Goal: Check status

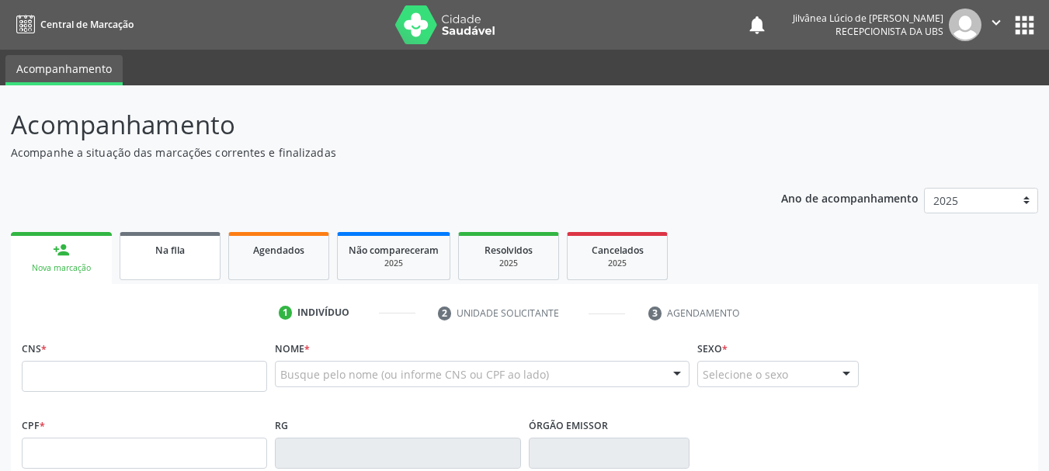
click at [165, 266] on link "Na fila" at bounding box center [170, 256] width 101 height 48
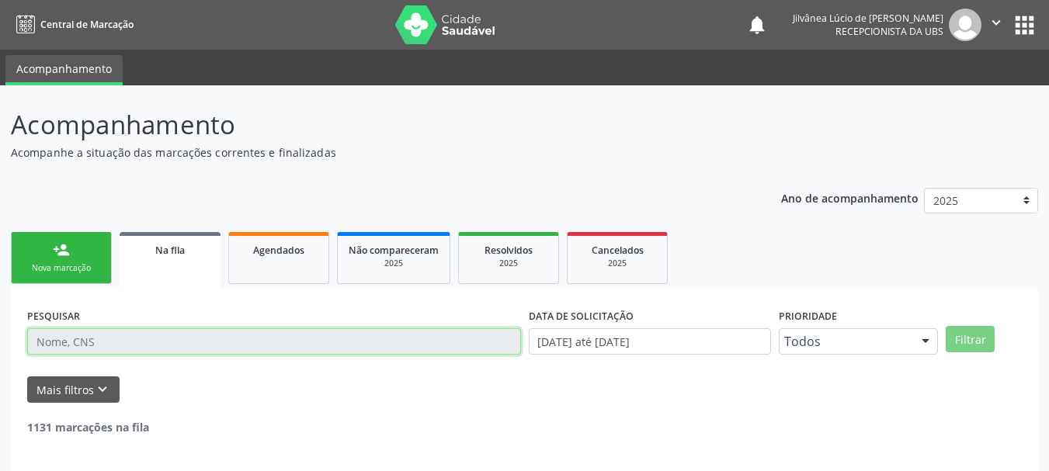
click at [176, 348] on input "text" at bounding box center [274, 341] width 494 height 26
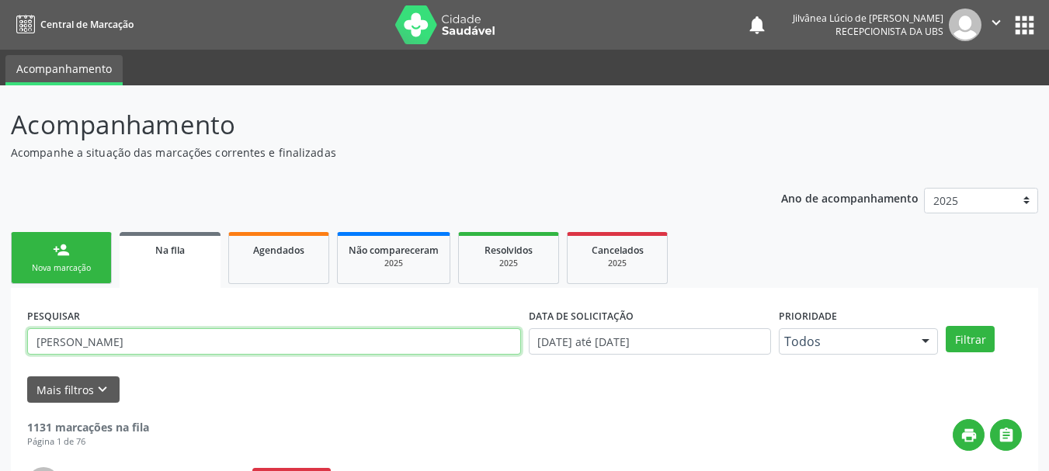
type input "[PERSON_NAME]"
click at [945, 326] on button "Filtrar" at bounding box center [969, 339] width 49 height 26
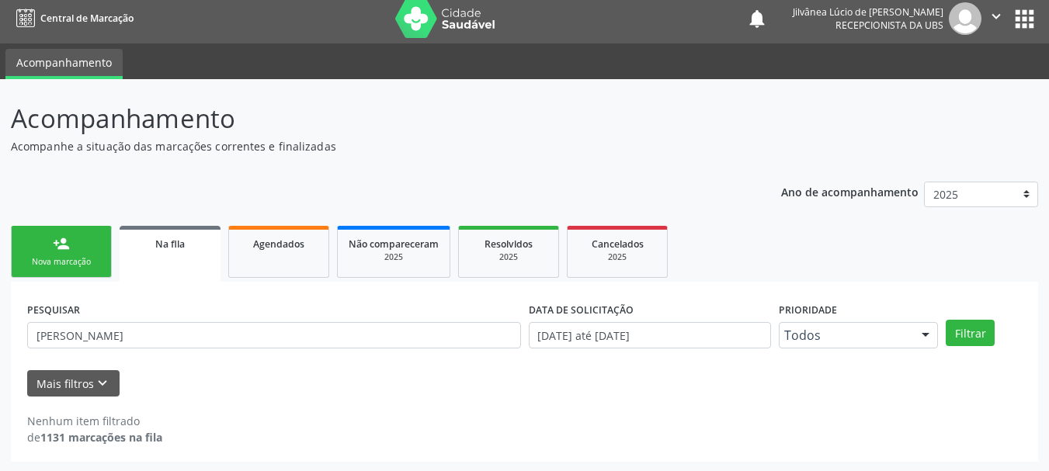
scroll to position [8, 0]
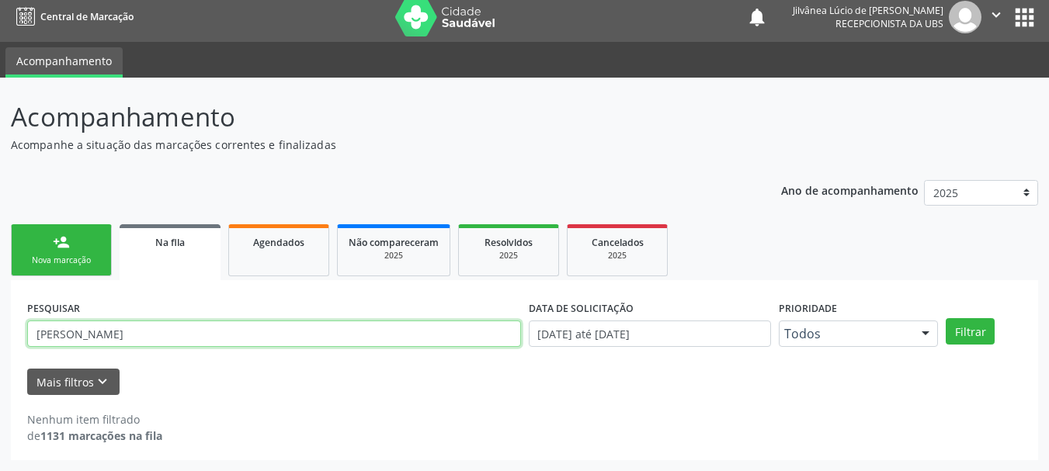
drag, startPoint x: 63, startPoint y: 331, endPoint x: 0, endPoint y: 328, distance: 62.9
click at [0, 328] on div "Acompanhamento Acompanhe a situação das marcações correntes e finalizadas Relat…" at bounding box center [524, 275] width 1049 height 394
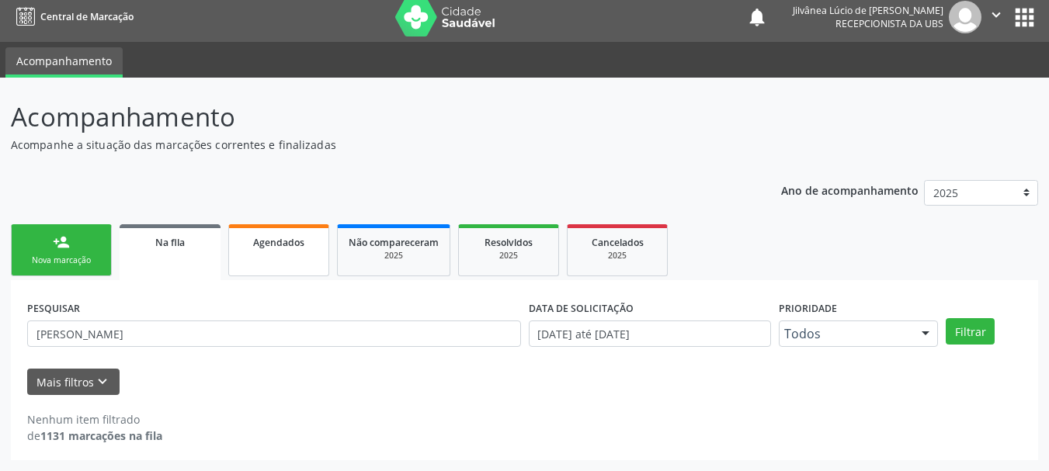
click at [269, 257] on link "Agendados" at bounding box center [278, 250] width 101 height 52
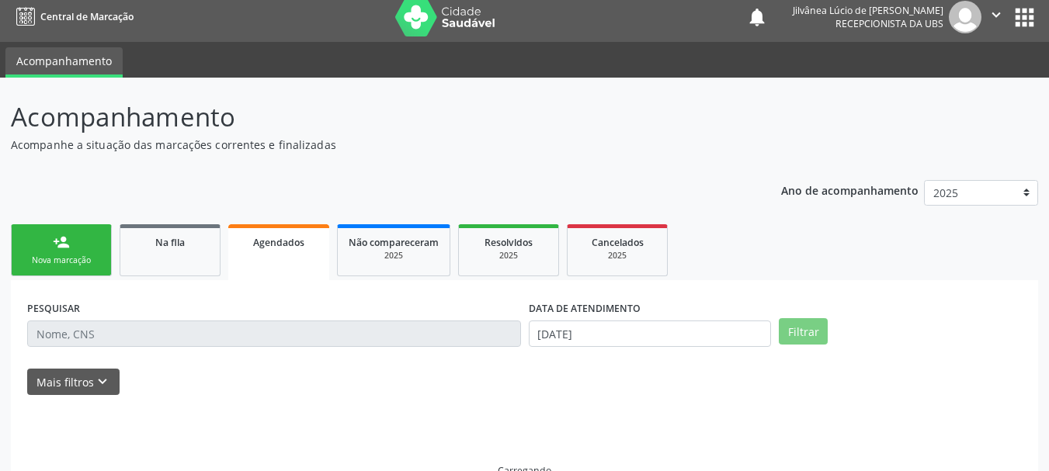
click at [256, 266] on link "Agendados" at bounding box center [278, 252] width 101 height 56
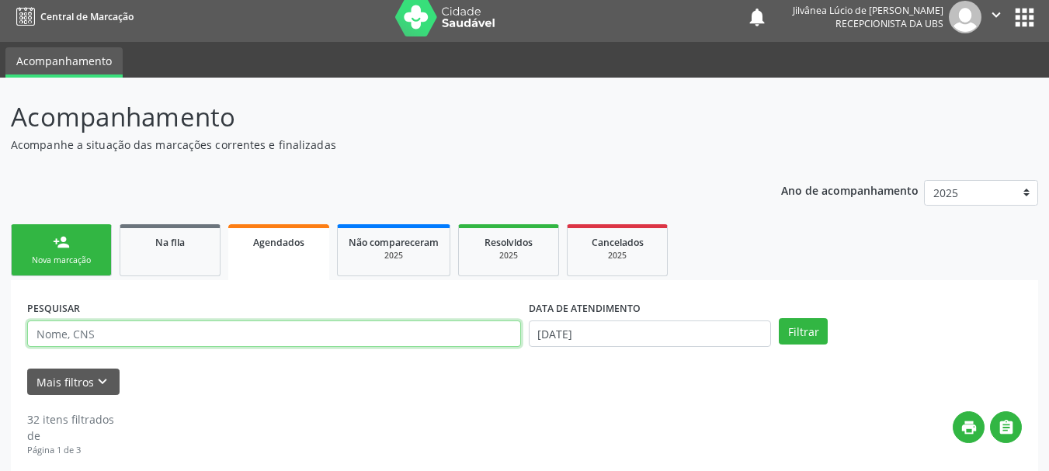
click at [178, 339] on input "text" at bounding box center [274, 334] width 494 height 26
paste input "[PERSON_NAME]"
type input "[PERSON_NAME]"
click at [778, 318] on button "Filtrar" at bounding box center [802, 331] width 49 height 26
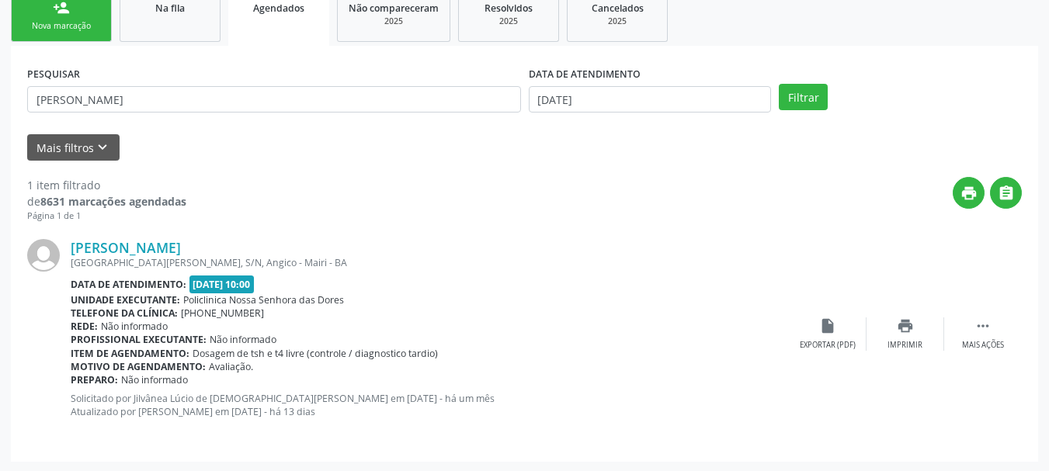
scroll to position [244, 0]
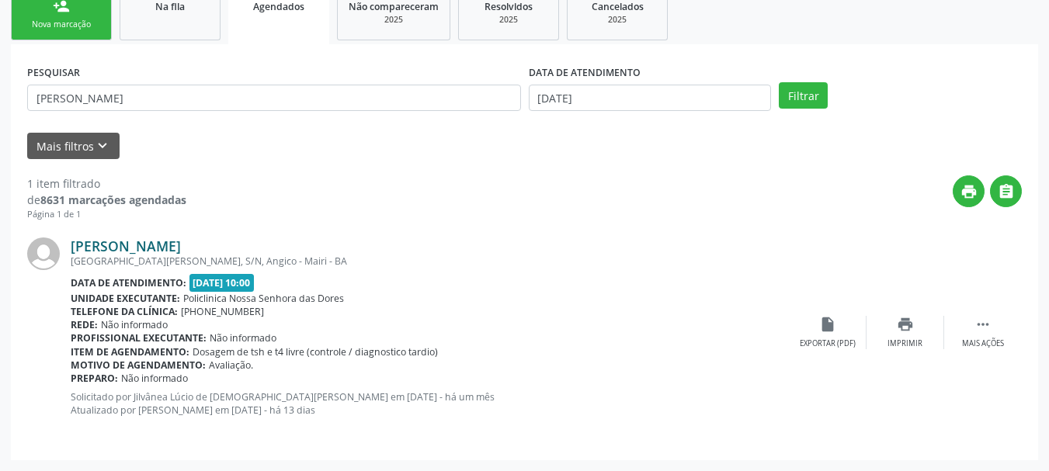
click at [151, 246] on link "[PERSON_NAME]" at bounding box center [126, 246] width 110 height 17
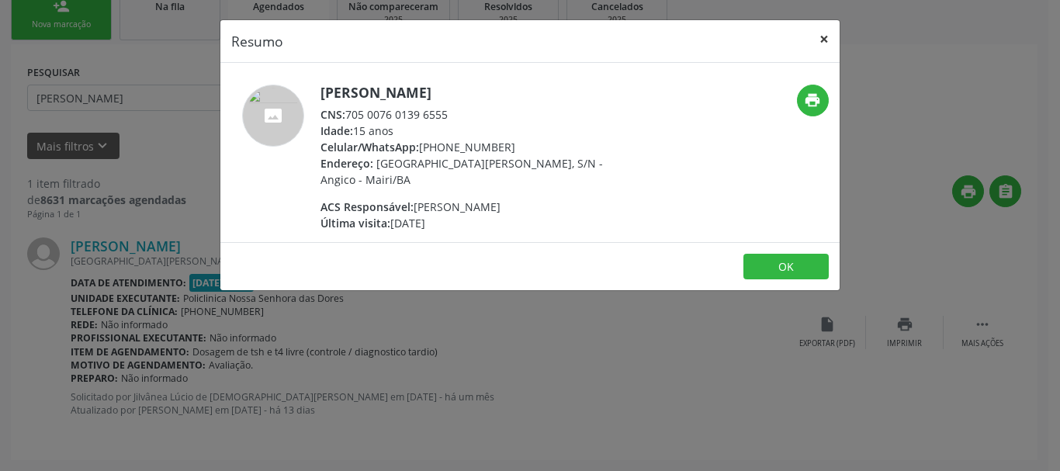
click at [831, 36] on button "×" at bounding box center [824, 39] width 31 height 38
